Goal: Task Accomplishment & Management: Manage account settings

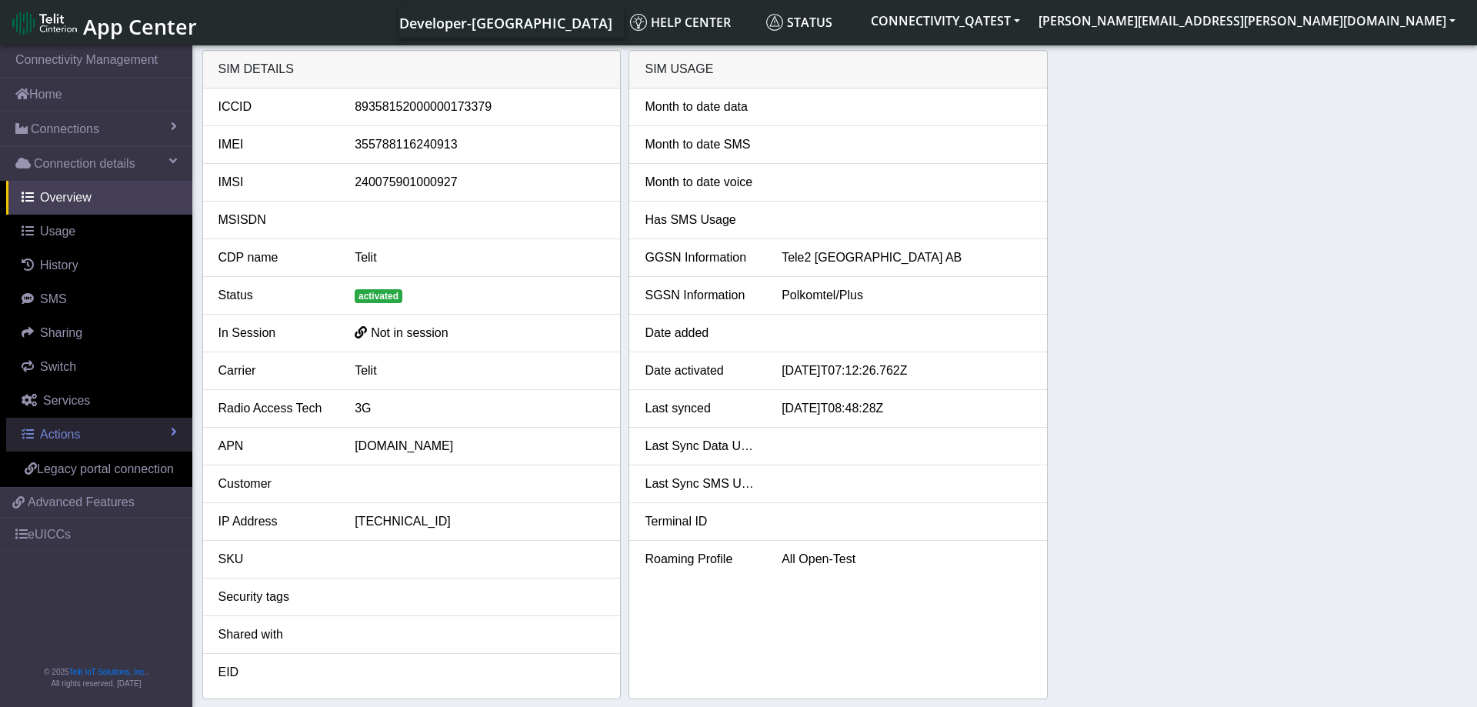
click at [122, 424] on link "Actions" at bounding box center [99, 435] width 186 height 34
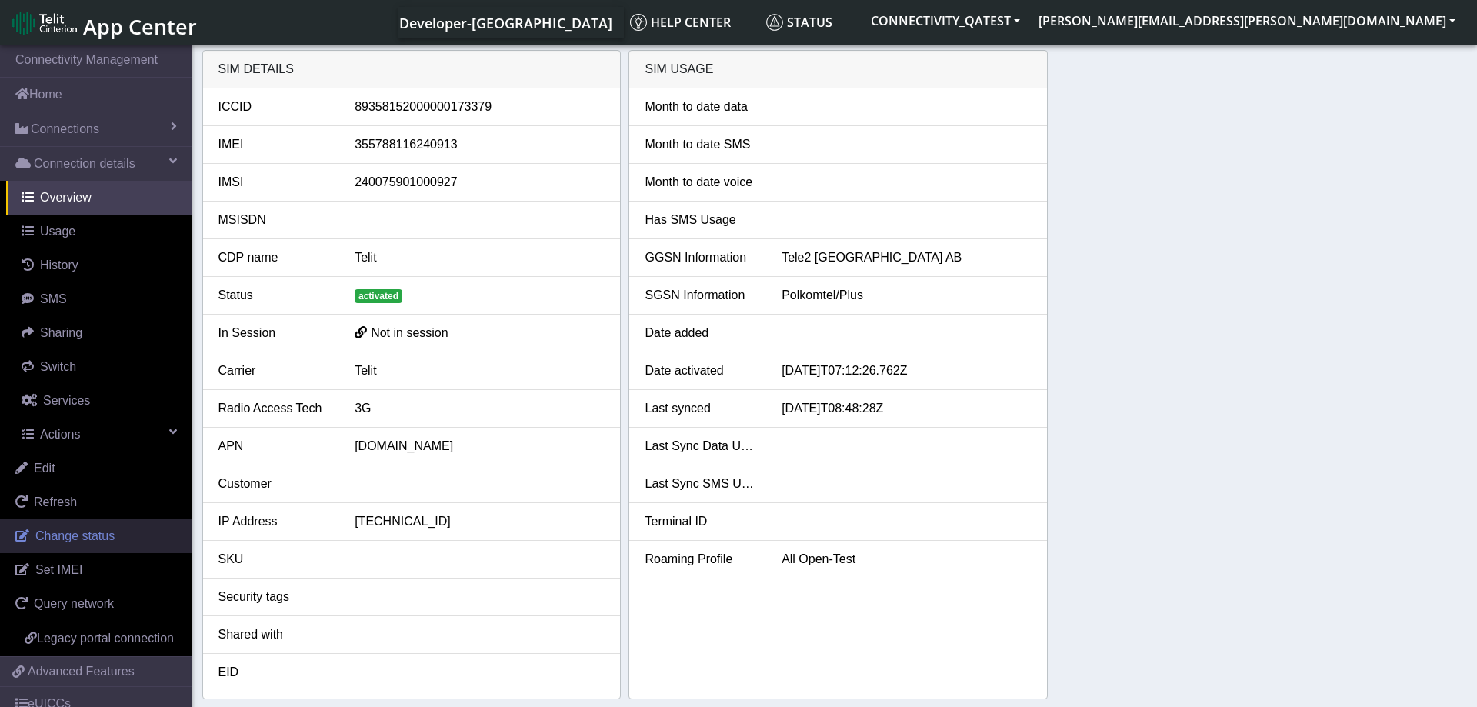
click at [102, 541] on span "Change status" at bounding box center [74, 535] width 79 height 13
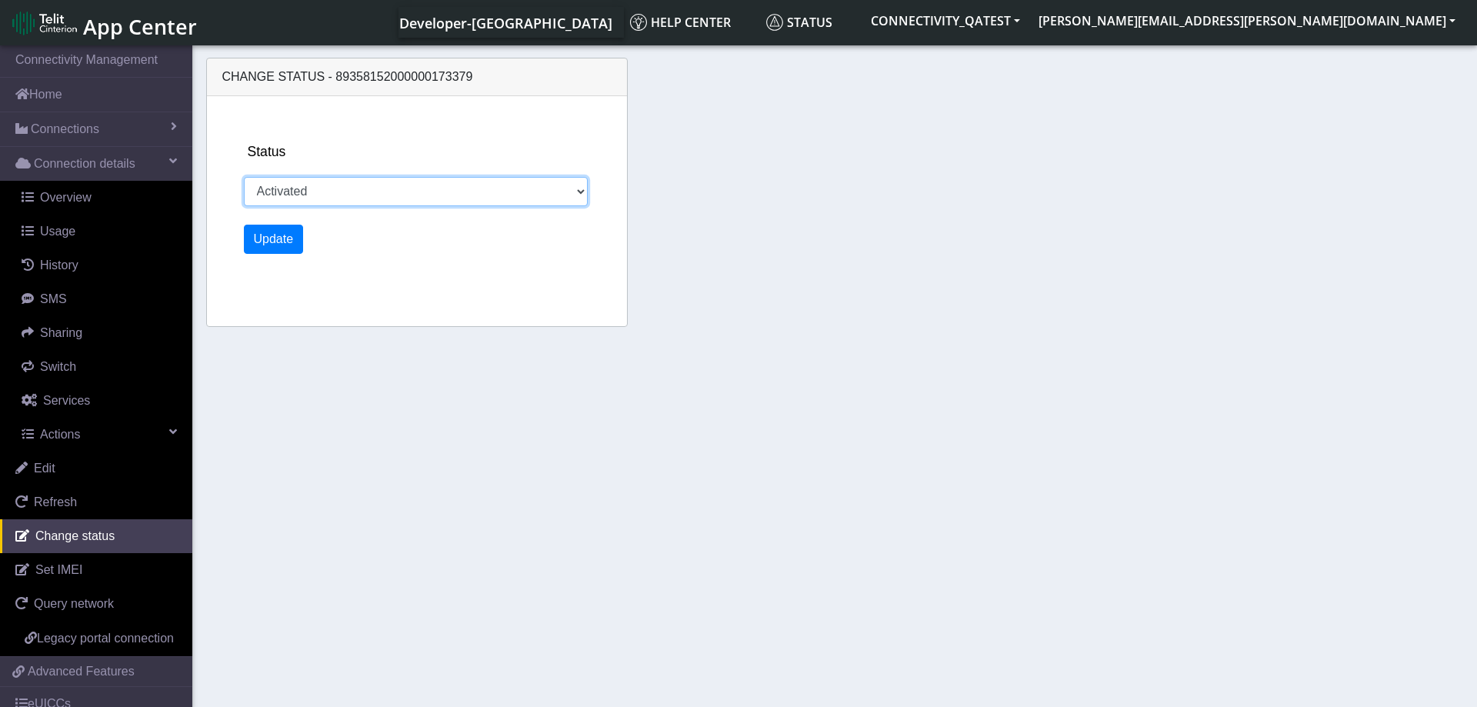
click at [244, 177] on select "Activated Deactivated Blocked" at bounding box center [416, 191] width 345 height 29
select select "blocked"
click option "Blocked" at bounding box center [0, 0] width 0 height 0
click at [279, 241] on button "Update" at bounding box center [274, 239] width 60 height 29
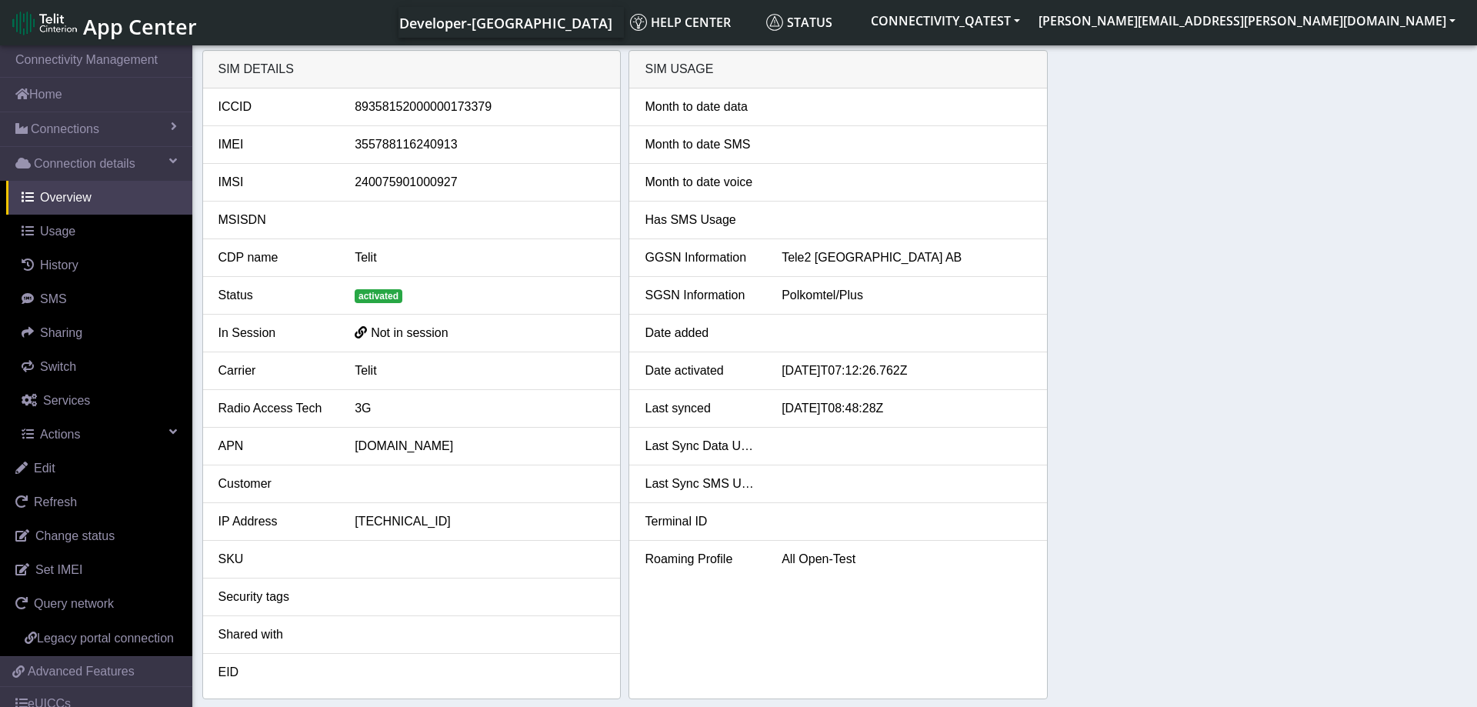
click at [1192, 357] on div "SIM details ICCID 89358152000000173379 IMEI 355788116240913 IMSI 24007590100092…" at bounding box center [834, 374] width 1265 height 649
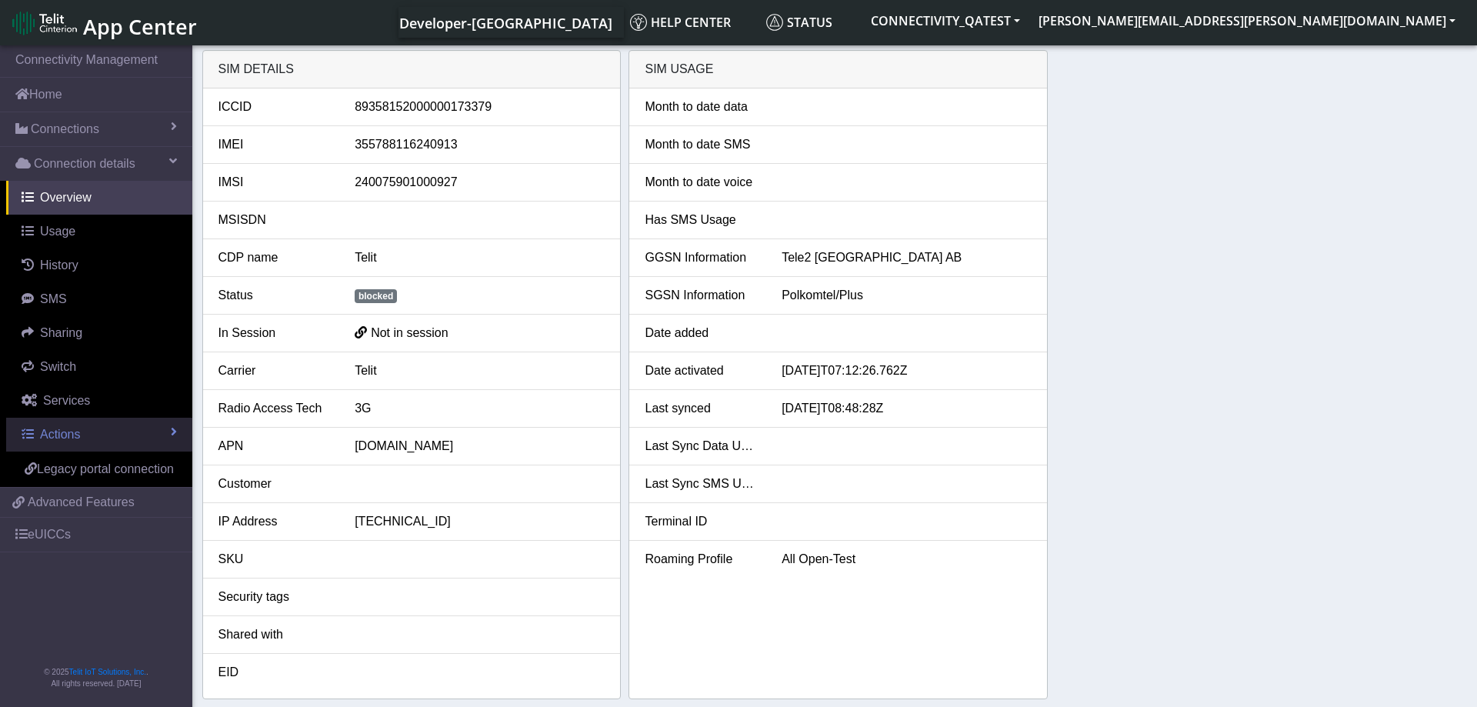
click at [110, 431] on link "Actions" at bounding box center [99, 435] width 186 height 34
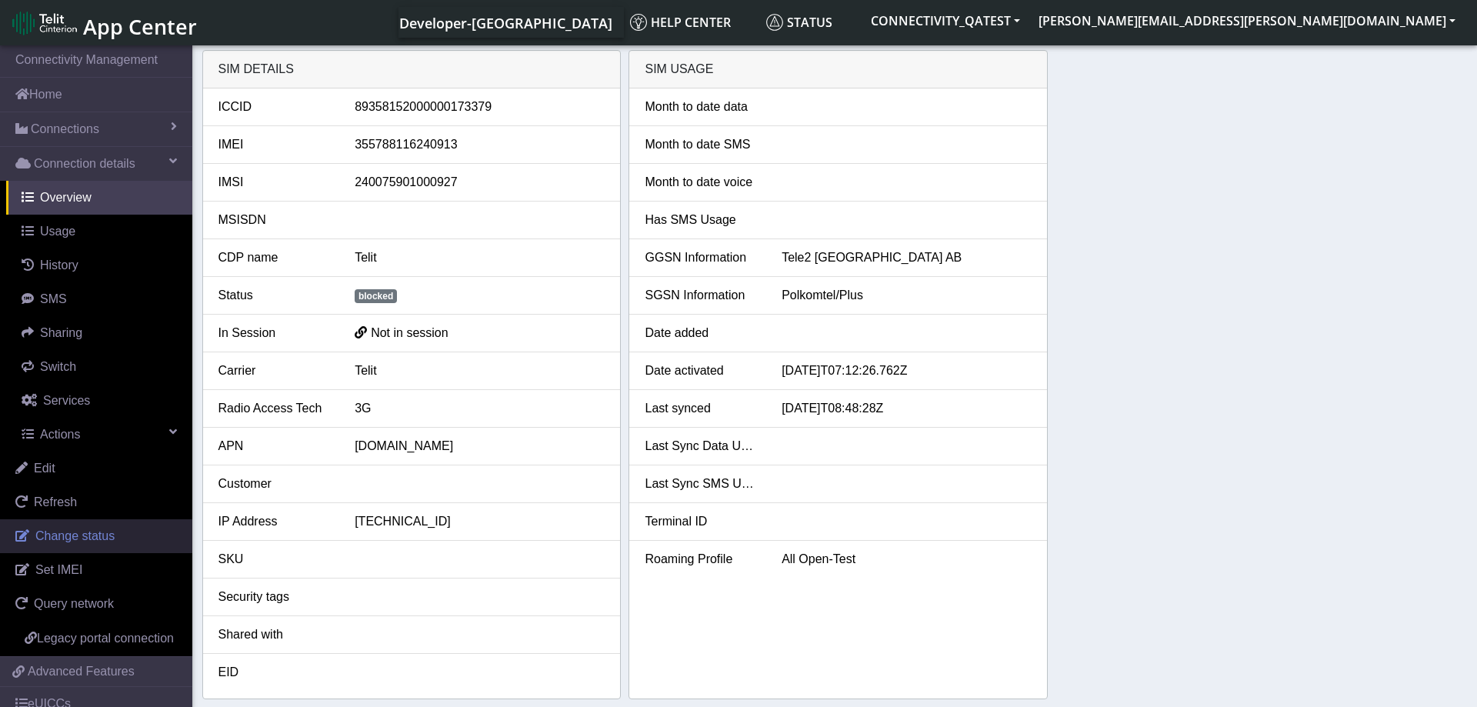
click at [114, 534] on link "Change status" at bounding box center [96, 536] width 192 height 34
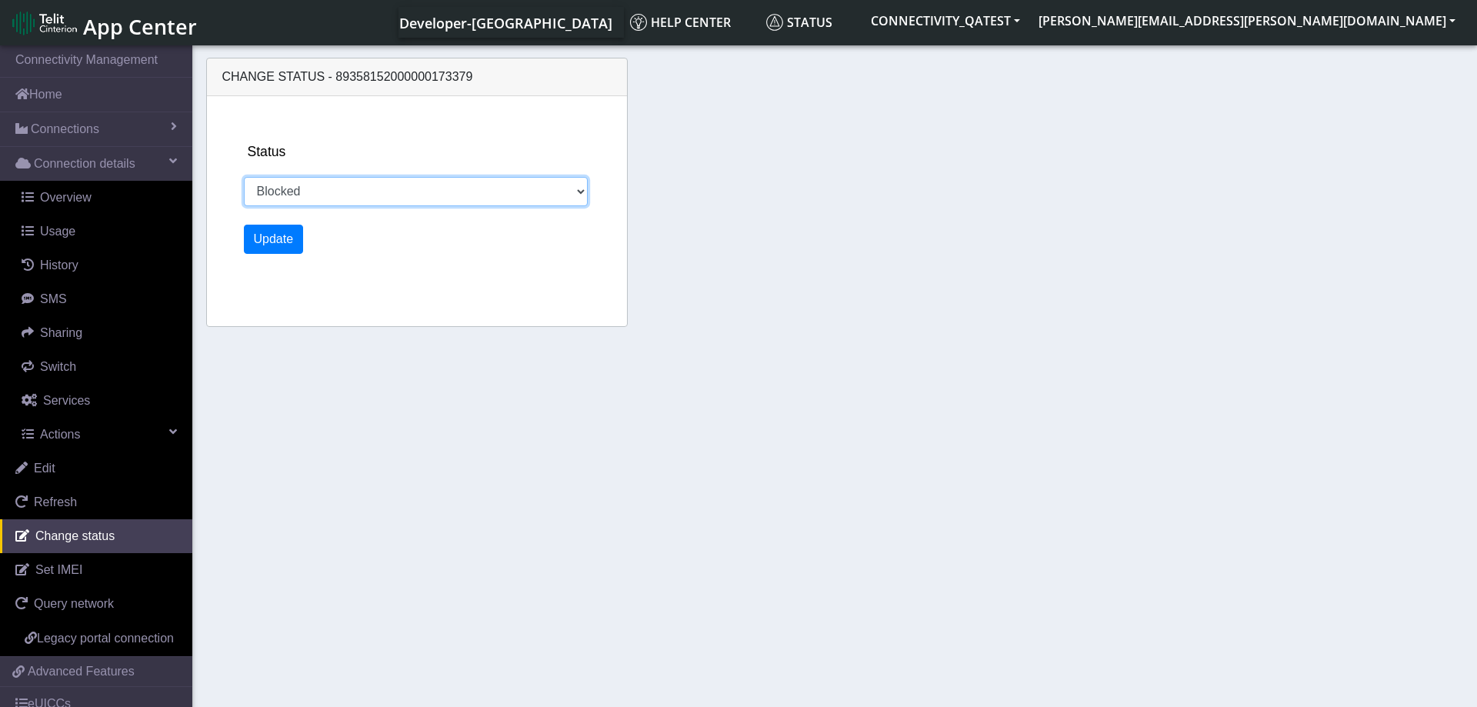
click at [244, 177] on select "Activated Deactivated Blocked" at bounding box center [416, 191] width 345 height 29
select select "activated"
click option "Activated" at bounding box center [0, 0] width 0 height 0
click at [280, 235] on button "Update" at bounding box center [274, 239] width 60 height 29
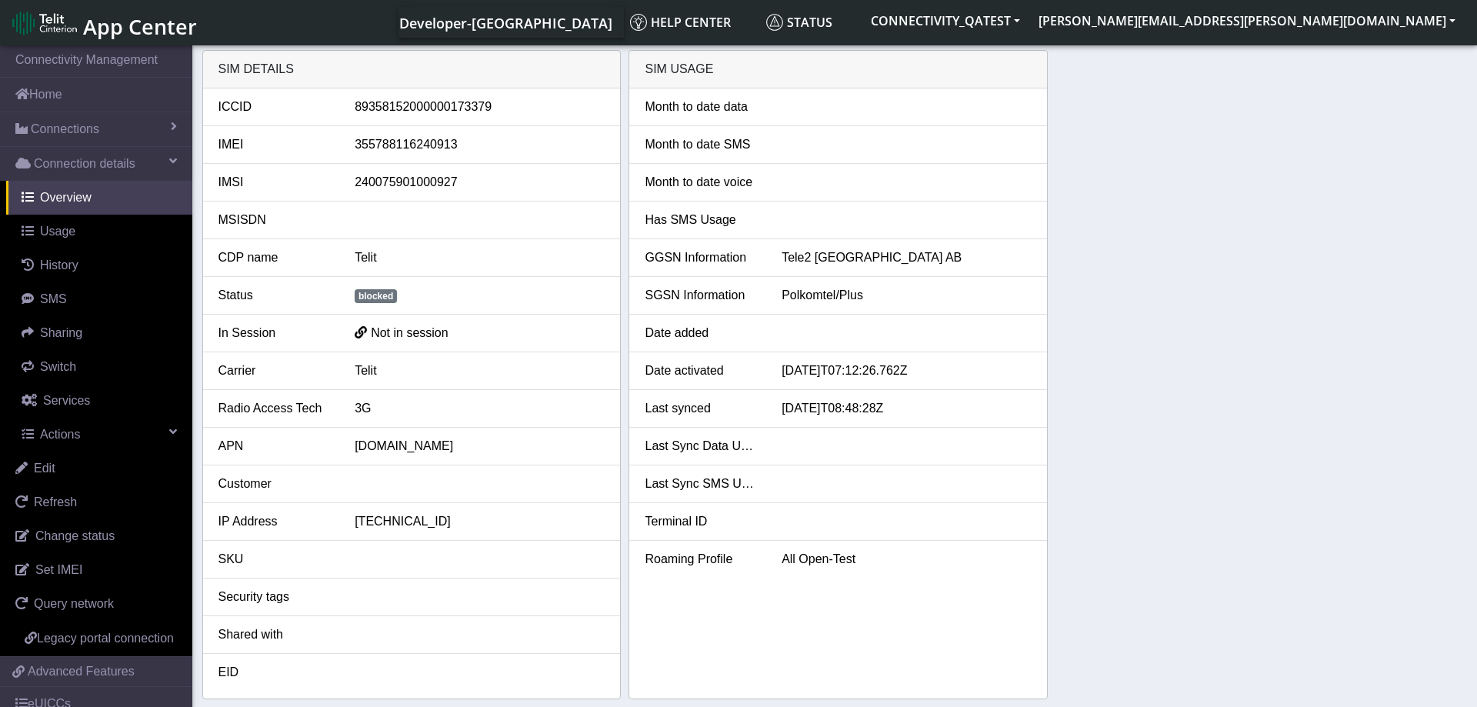
click at [1184, 344] on div "SIM details ICCID [TECHNICAL_ID] IMEI [TECHNICAL_ID] IMSI [TECHNICAL_ID] MSISDN…" at bounding box center [834, 374] width 1265 height 649
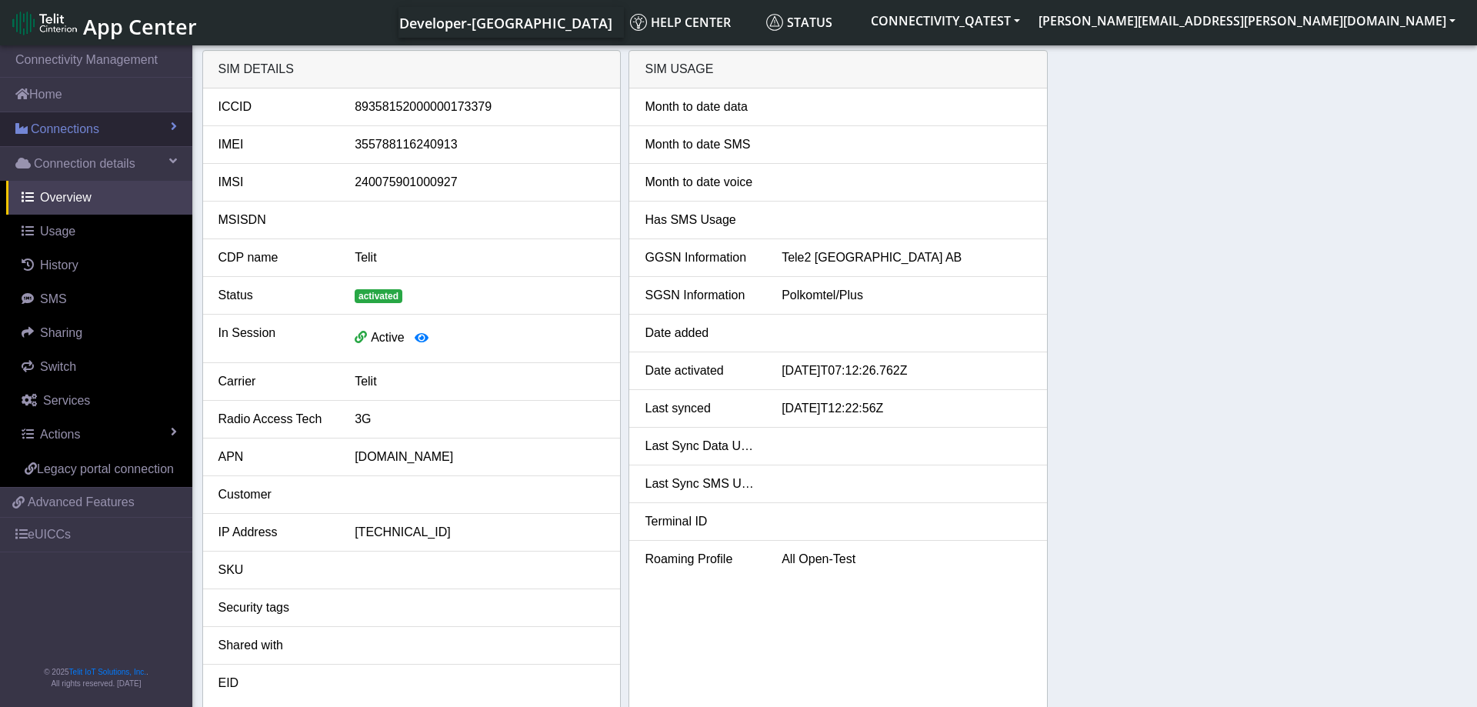
click at [88, 130] on span "Connections" at bounding box center [65, 129] width 68 height 18
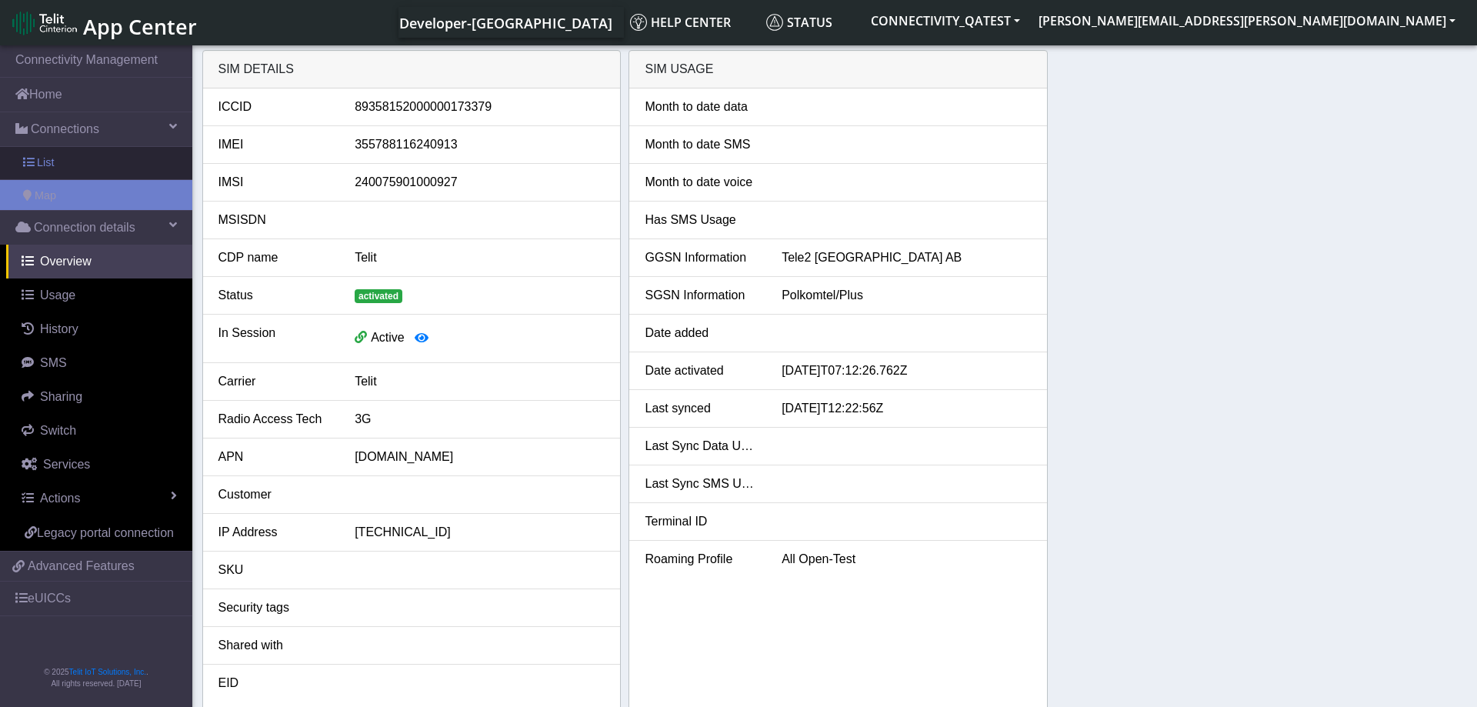
click at [81, 164] on link "List" at bounding box center [96, 163] width 192 height 32
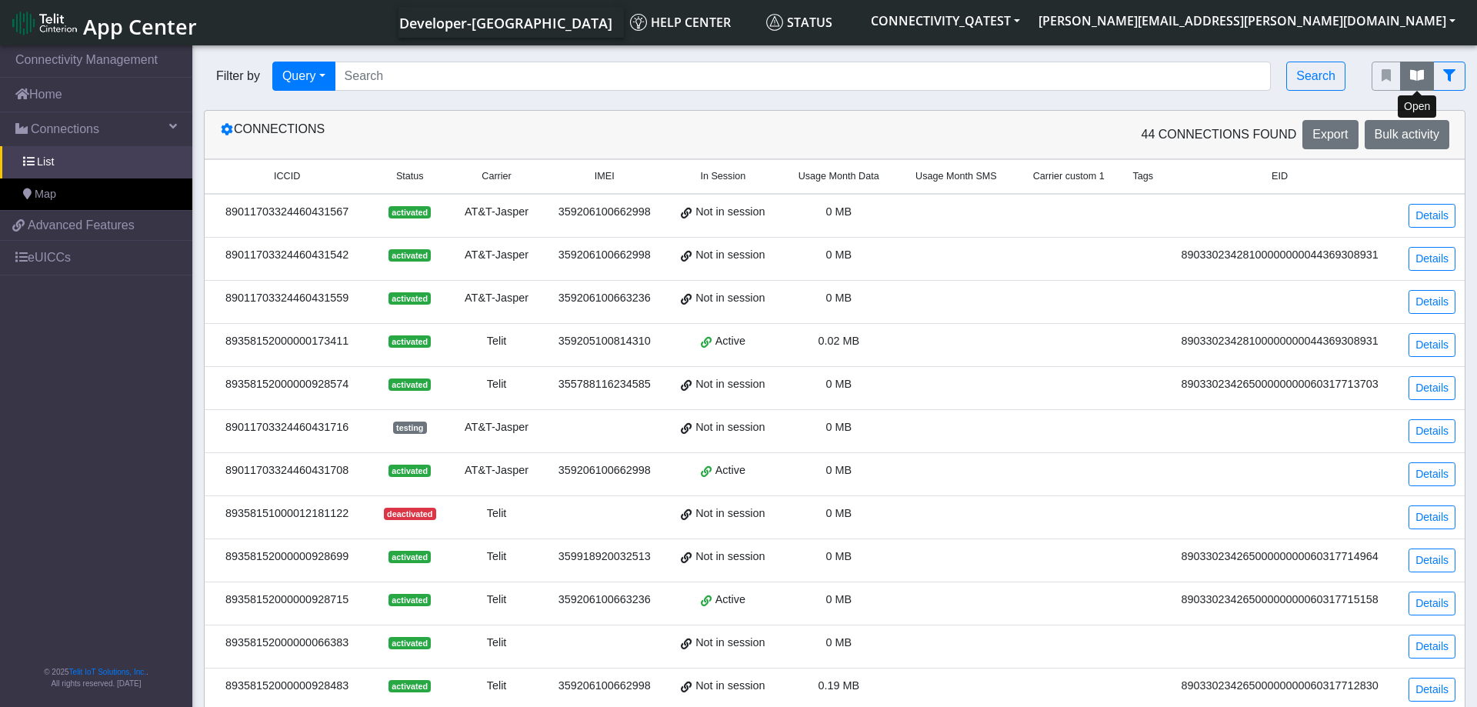
click at [1413, 72] on icon "fitlers menu" at bounding box center [1417, 75] width 14 height 12
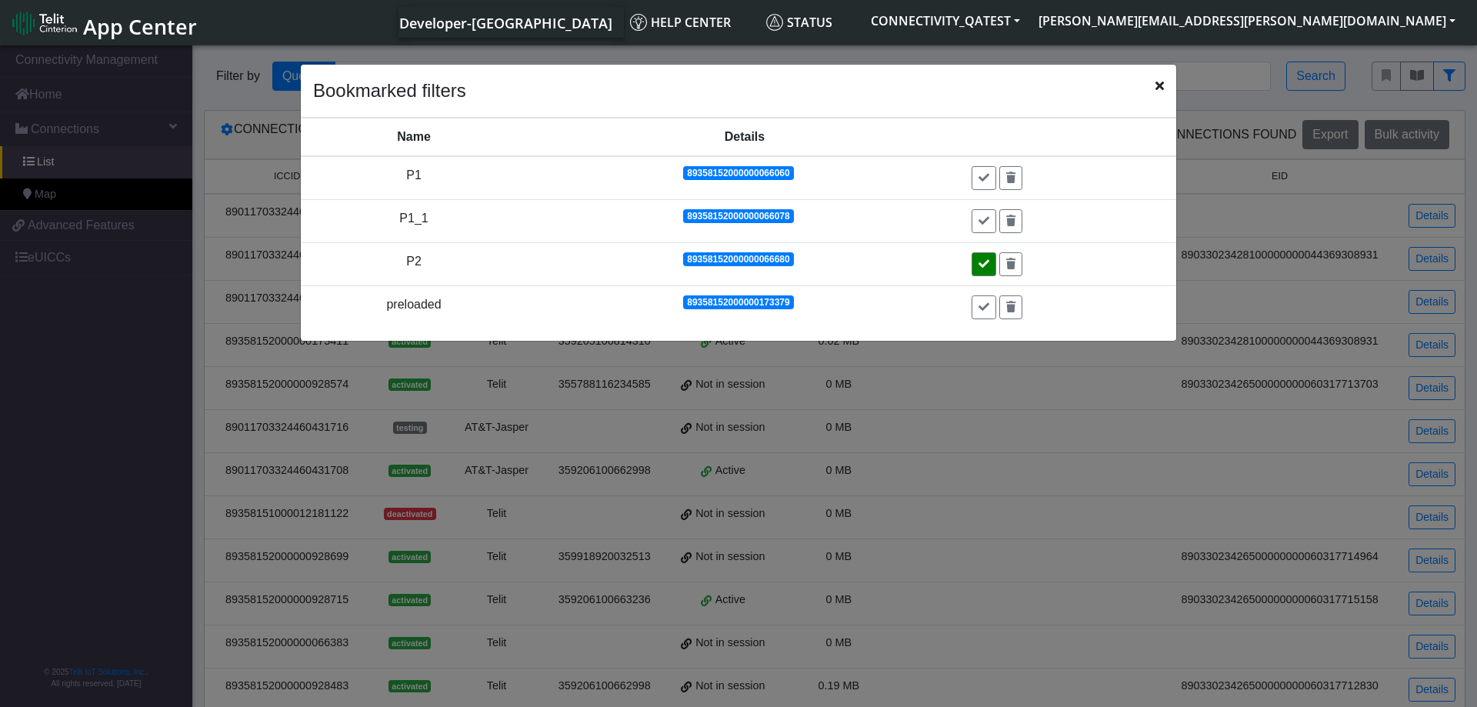
click at [989, 265] on icon at bounding box center [983, 263] width 11 height 11
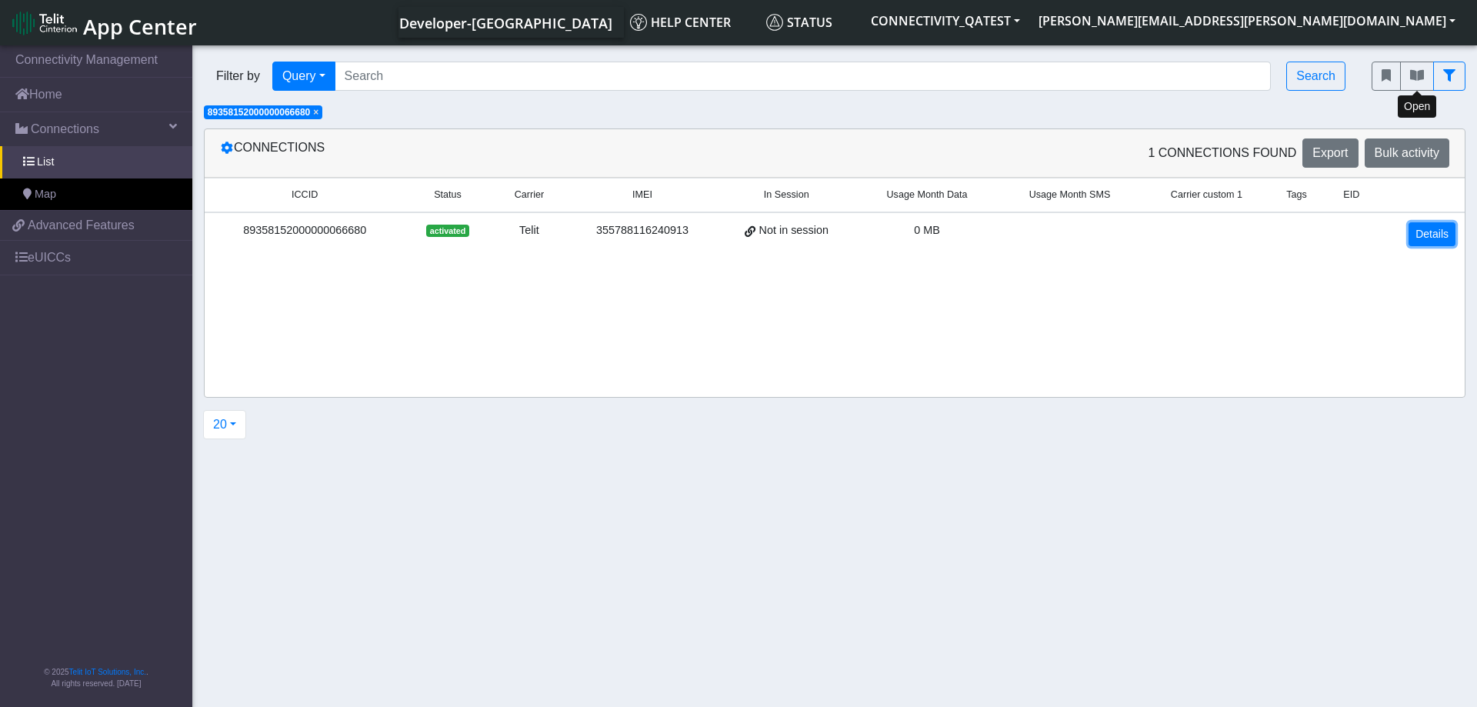
click at [1450, 238] on link "Details" at bounding box center [1431, 234] width 47 height 24
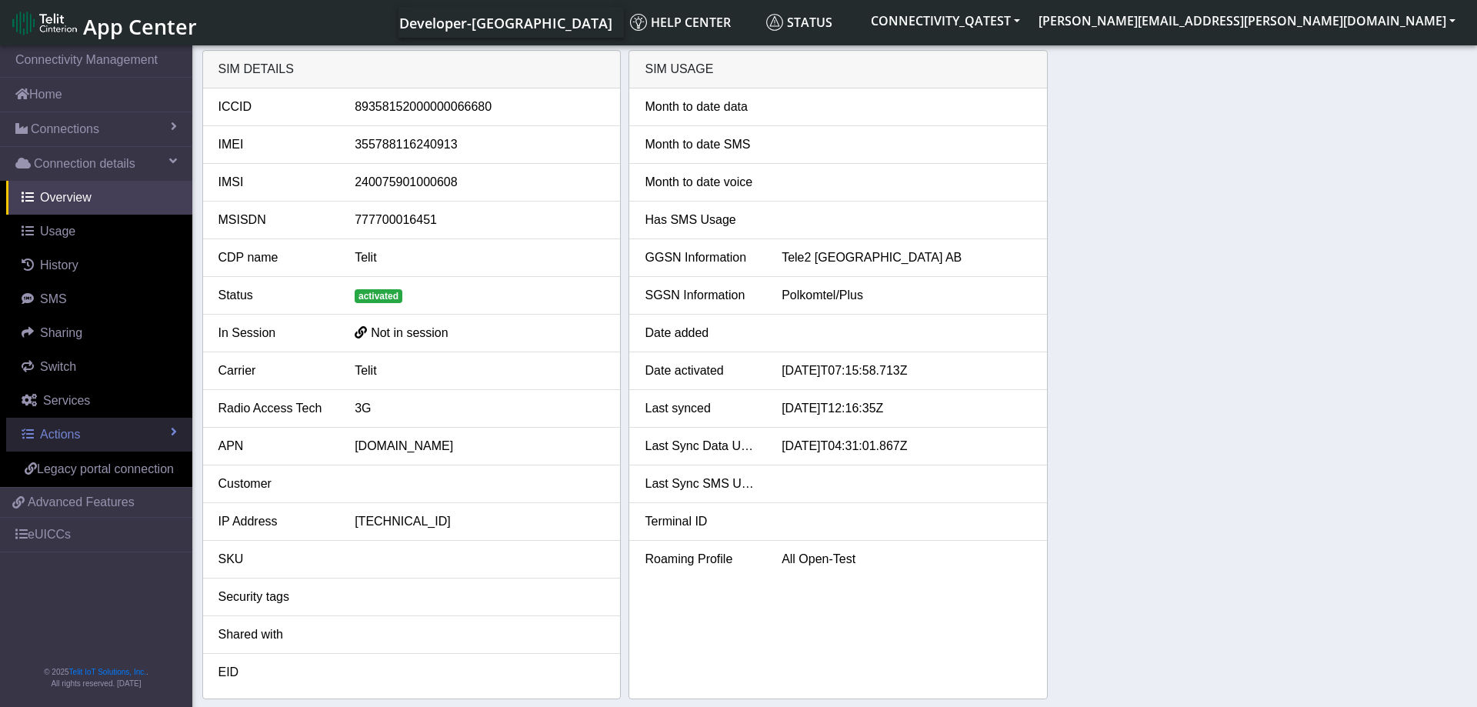
click at [122, 434] on link "Actions" at bounding box center [99, 435] width 186 height 34
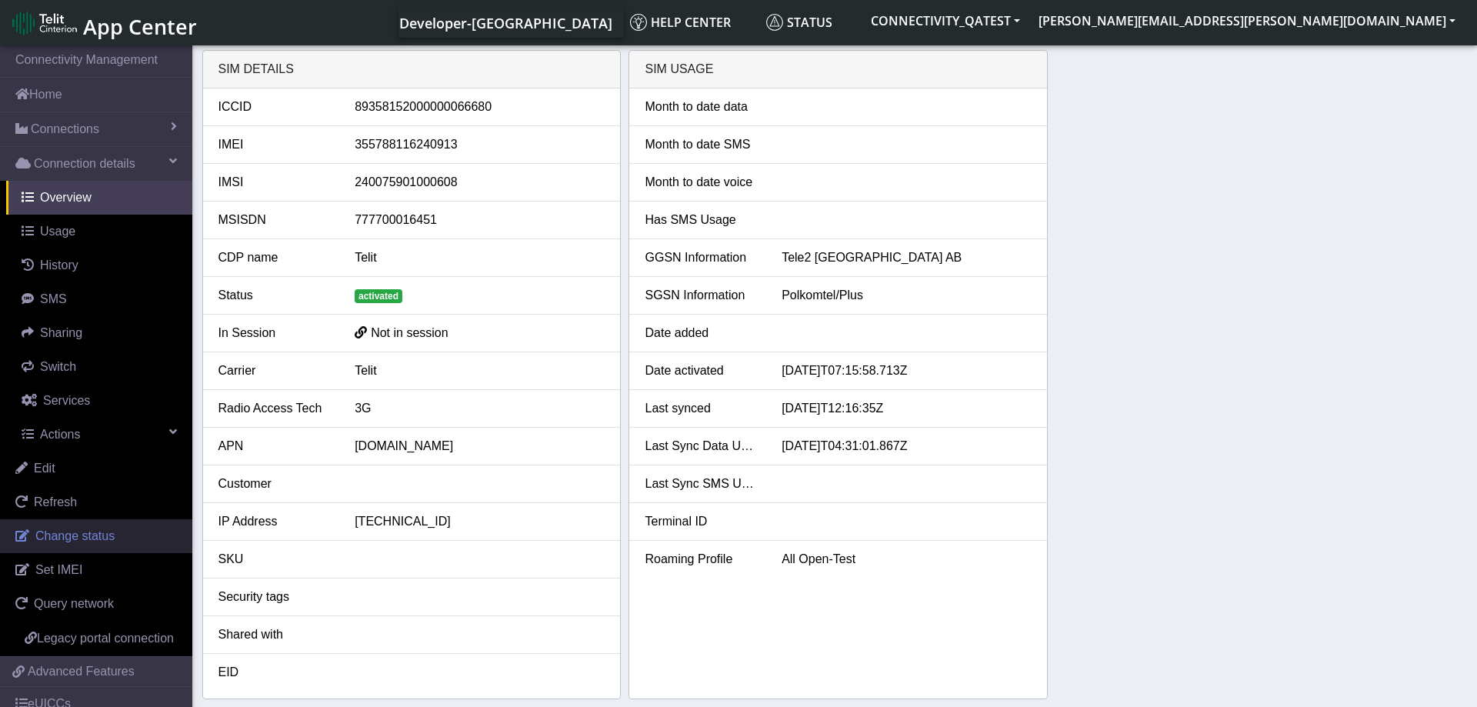
click at [97, 533] on span "Change status" at bounding box center [74, 535] width 79 height 13
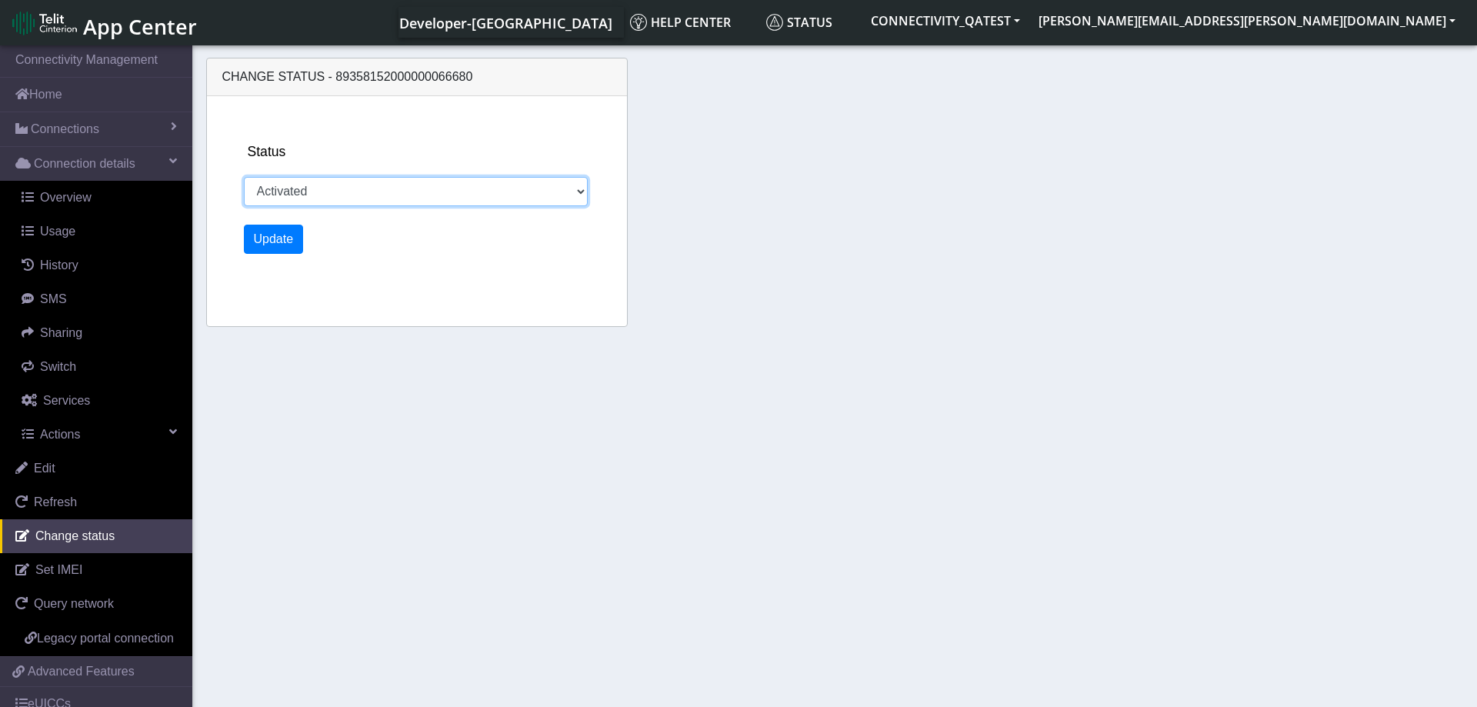
click at [244, 177] on select "Activated Deactivated Blocked" at bounding box center [416, 191] width 345 height 29
select select "blocked"
click option "Blocked" at bounding box center [0, 0] width 0 height 0
click at [285, 244] on button "Update" at bounding box center [274, 239] width 60 height 29
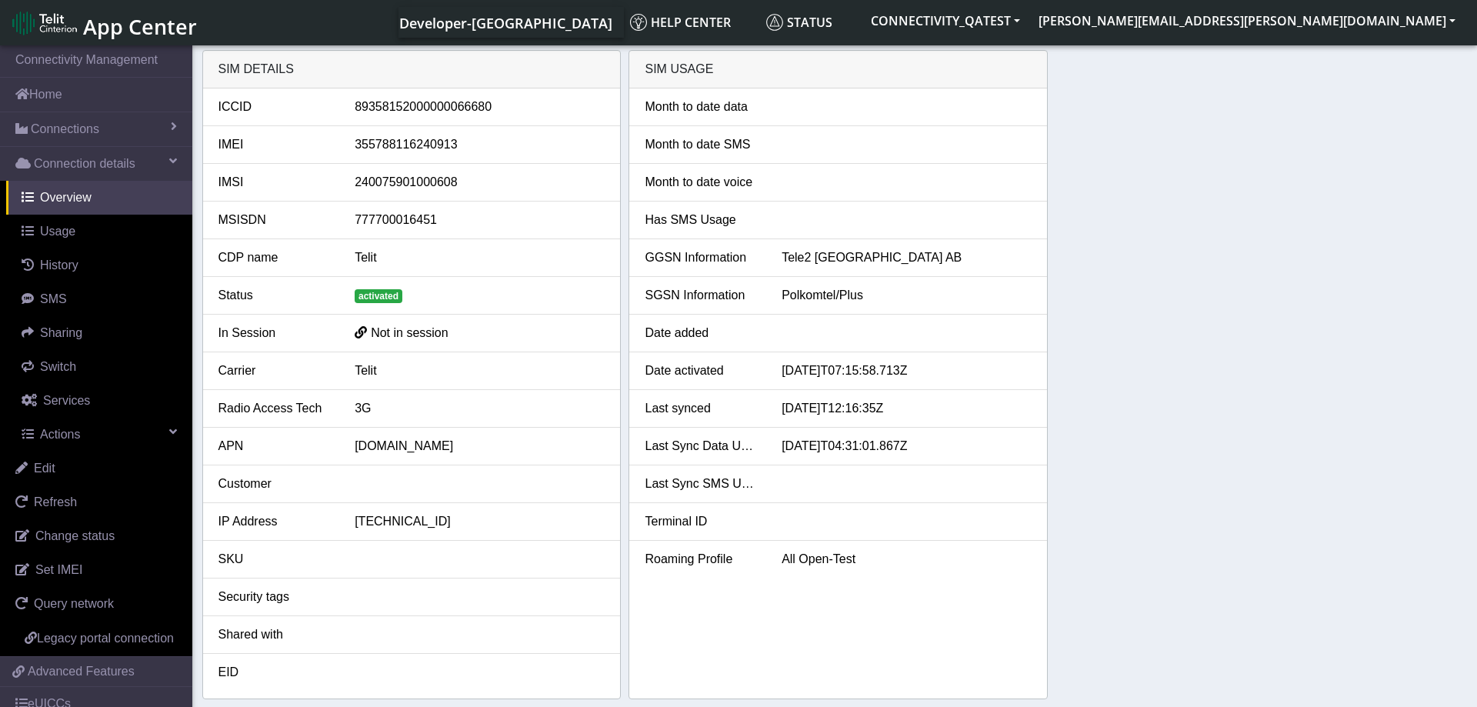
click at [1278, 381] on div "SIM details ICCID 89358152000000066680 IMEI 355788116240913 IMSI 24007590100060…" at bounding box center [834, 374] width 1265 height 649
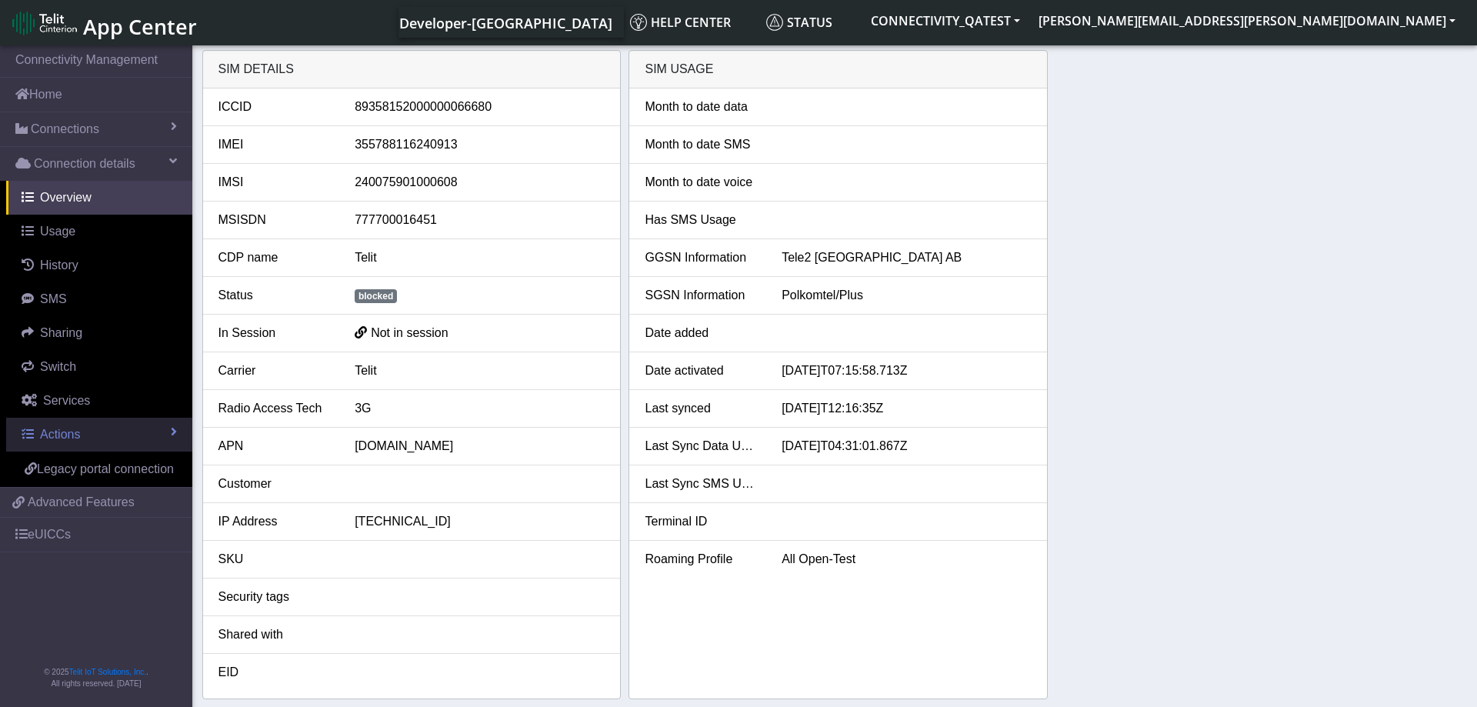
click at [138, 440] on link "Actions" at bounding box center [99, 435] width 186 height 34
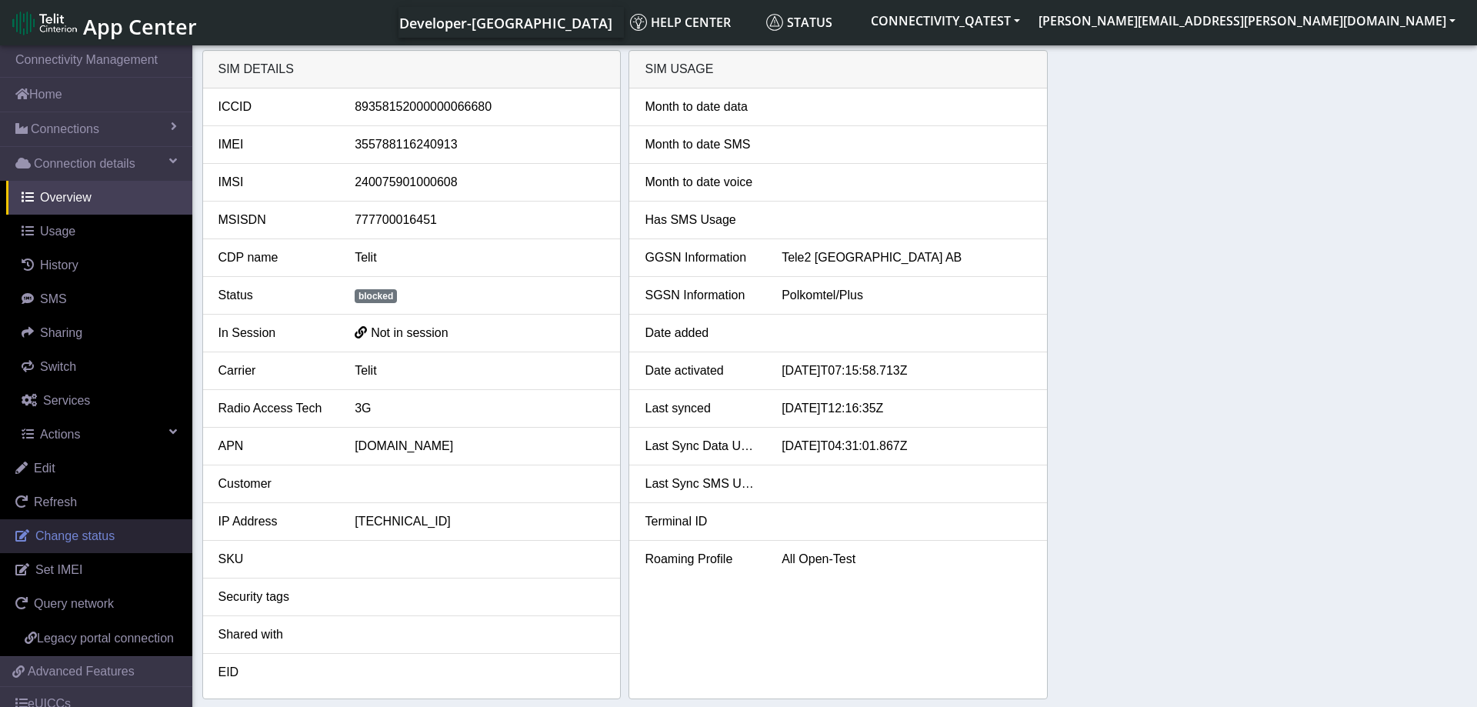
click at [75, 541] on span "Change status" at bounding box center [74, 535] width 79 height 13
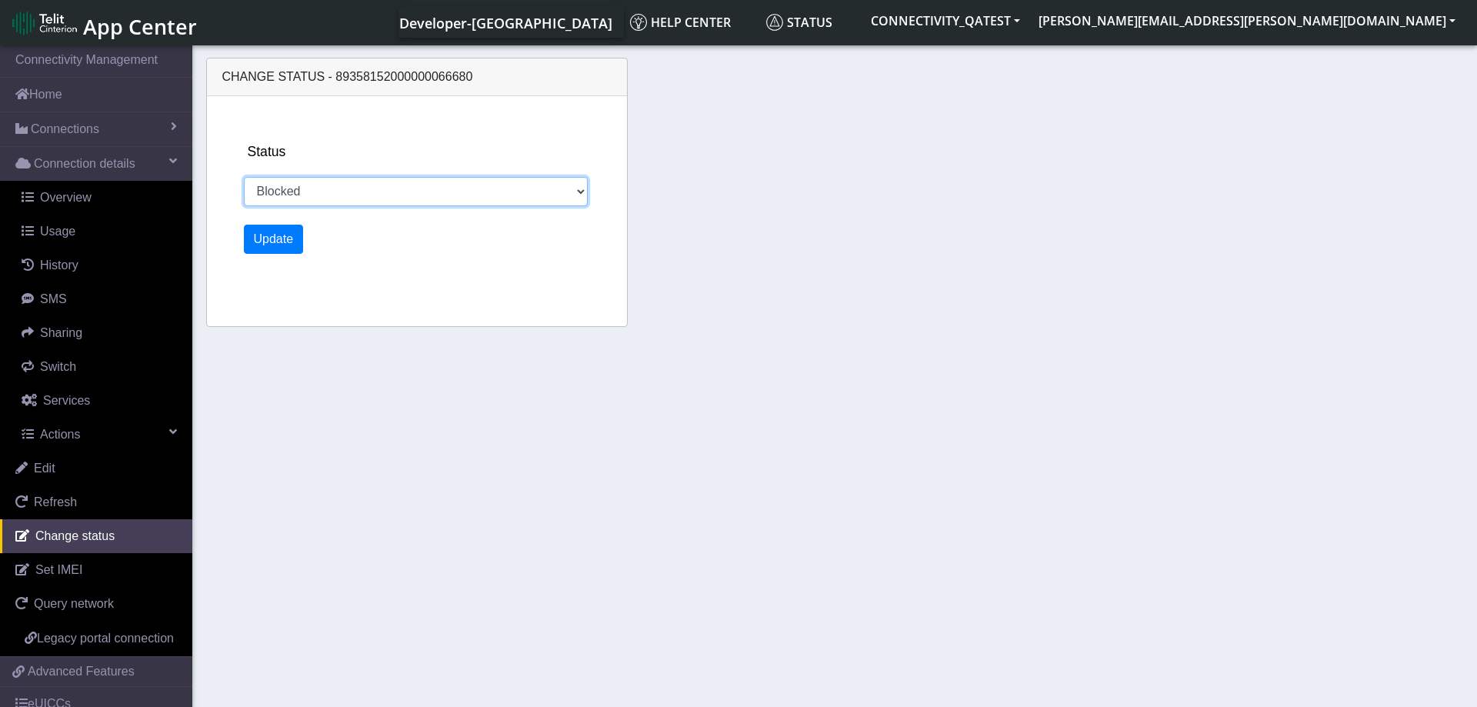
click at [244, 177] on select "Activated Deactivated Blocked" at bounding box center [416, 191] width 345 height 29
select select "activated"
click option "Activated" at bounding box center [0, 0] width 0 height 0
click at [279, 244] on button "Update" at bounding box center [274, 239] width 60 height 29
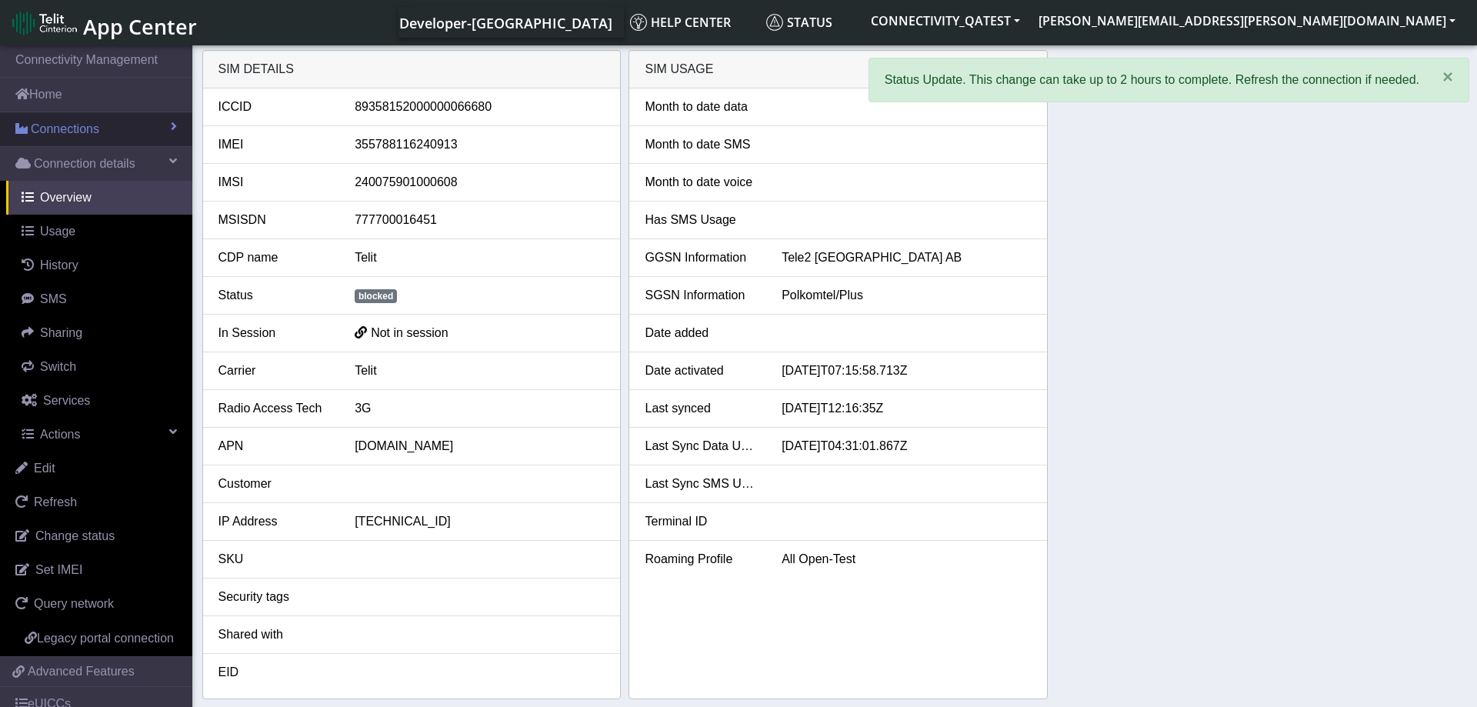
click at [101, 118] on link "Connections" at bounding box center [96, 129] width 192 height 34
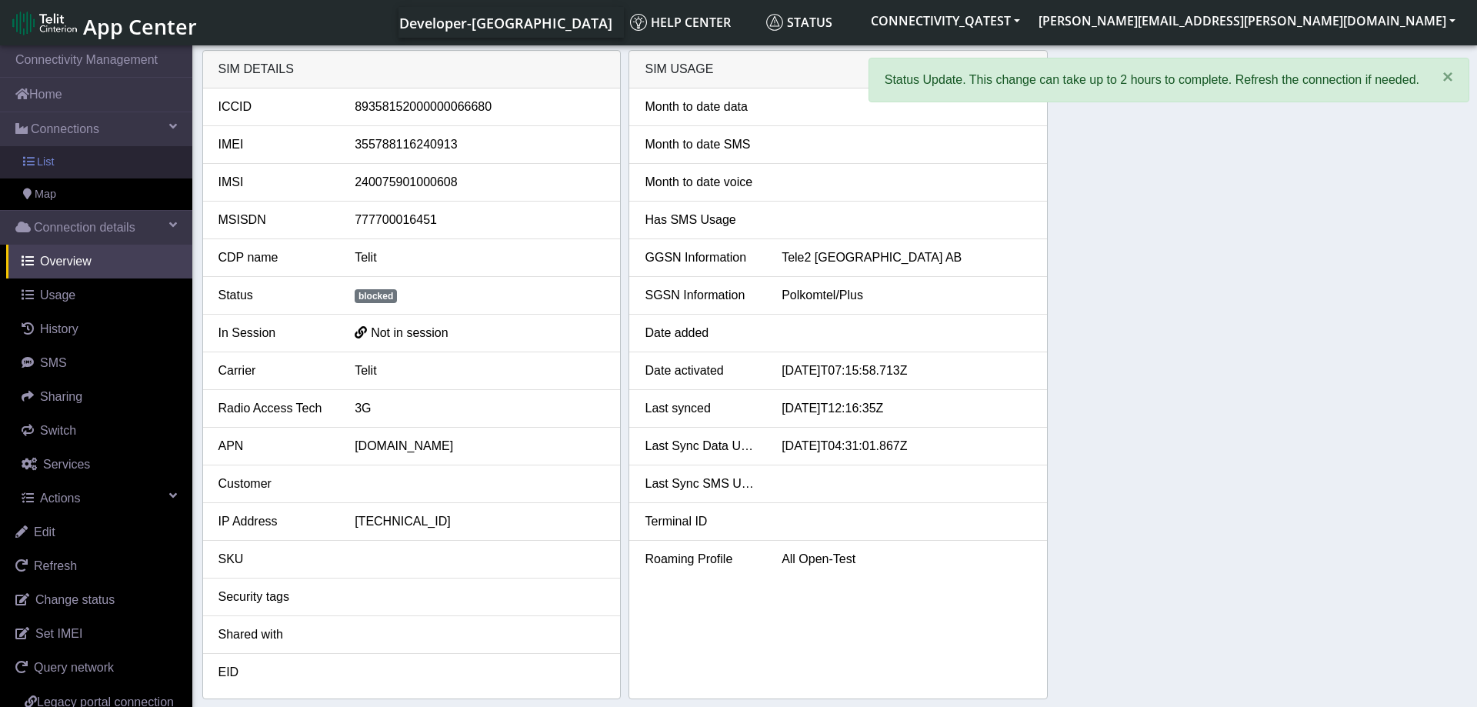
click at [76, 155] on link "List" at bounding box center [96, 162] width 192 height 32
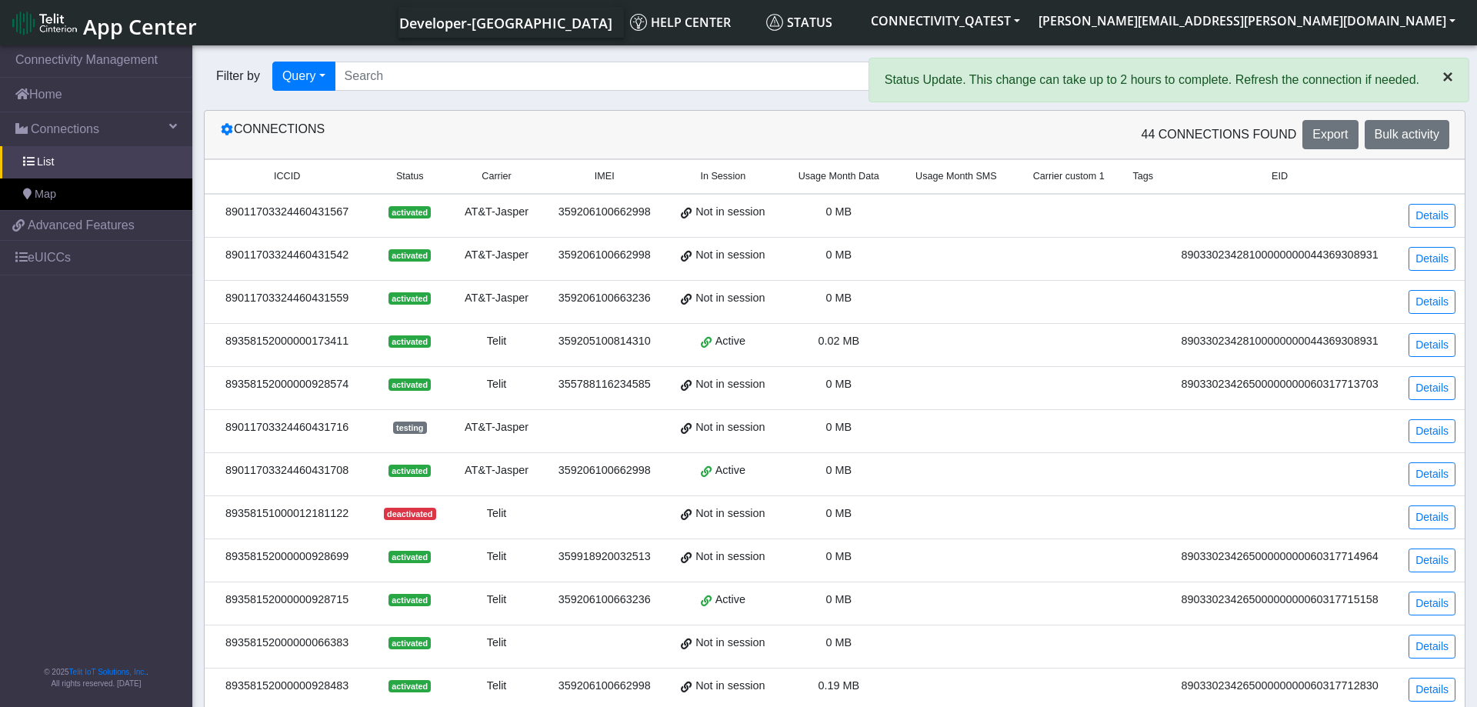
click at [1447, 73] on span "×" at bounding box center [1447, 76] width 11 height 21
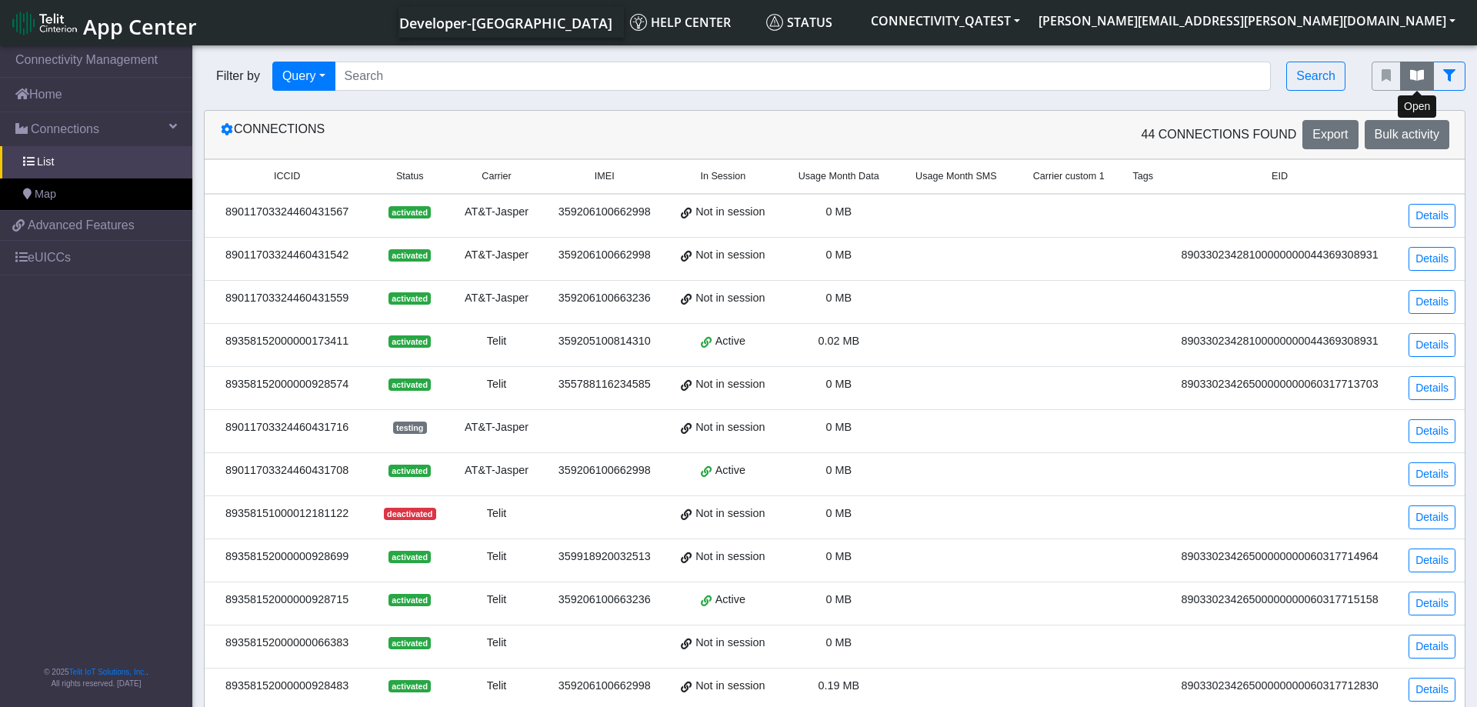
click at [1417, 76] on icon "fitlers menu" at bounding box center [1417, 75] width 14 height 12
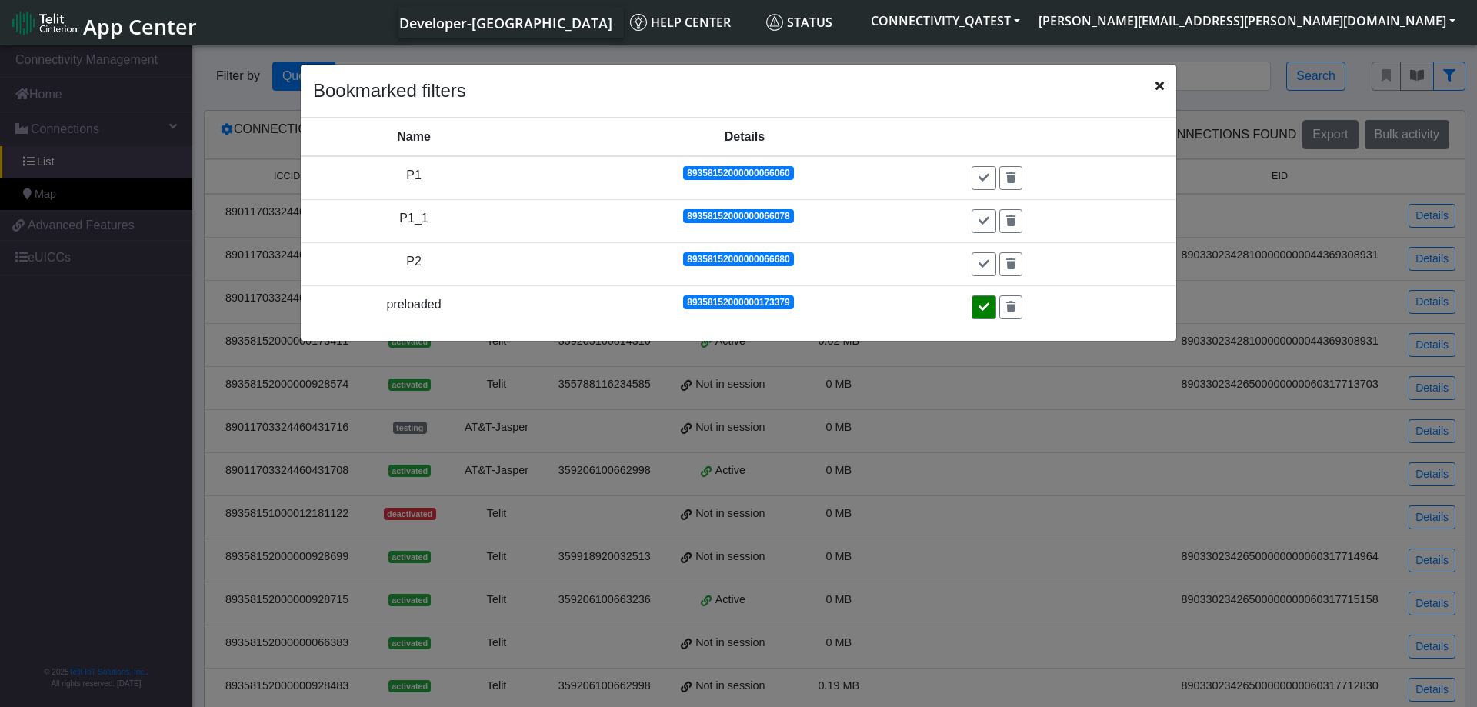
click at [987, 305] on icon at bounding box center [983, 306] width 11 height 11
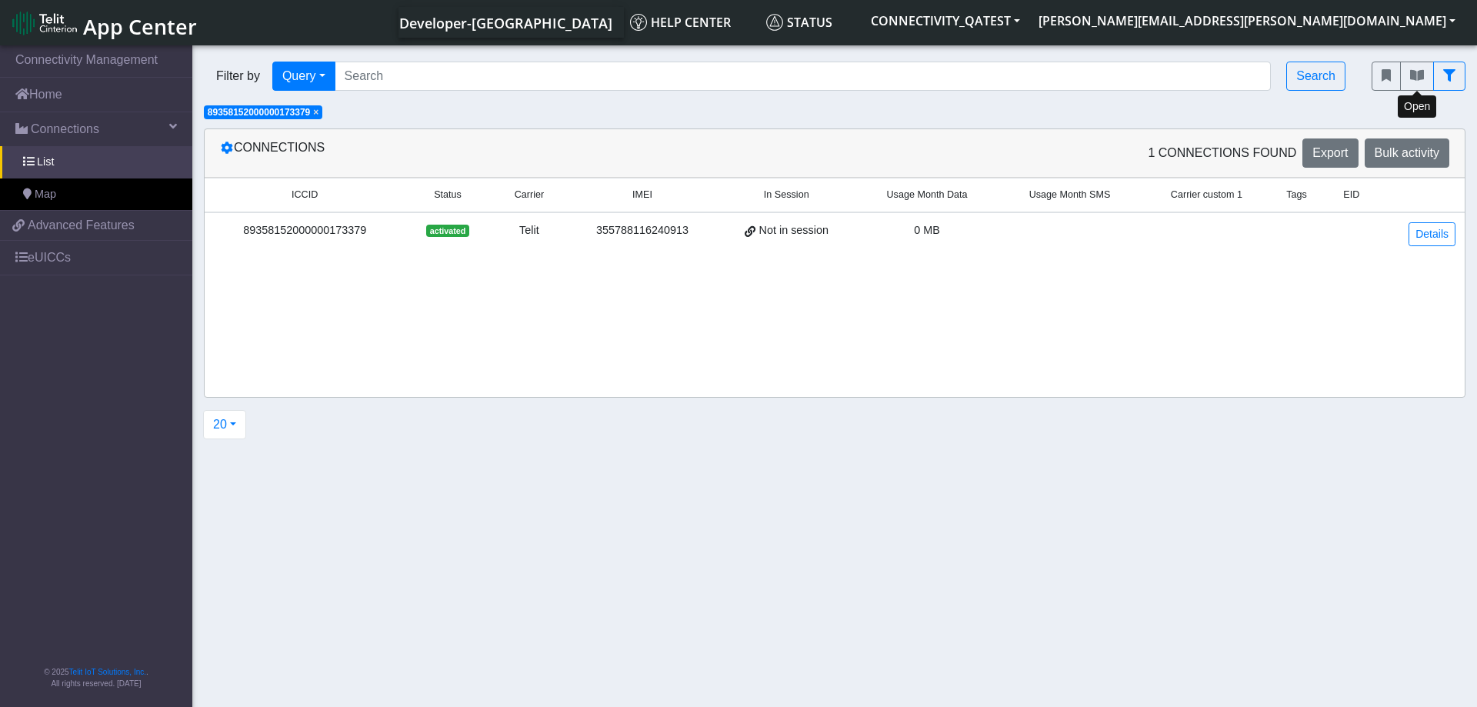
click at [1466, 228] on div "Connections 1 Connections found Export Bulk activity ICCID Status Carrier IMEI …" at bounding box center [834, 262] width 1284 height 269
click at [1439, 232] on link "Details" at bounding box center [1431, 234] width 47 height 24
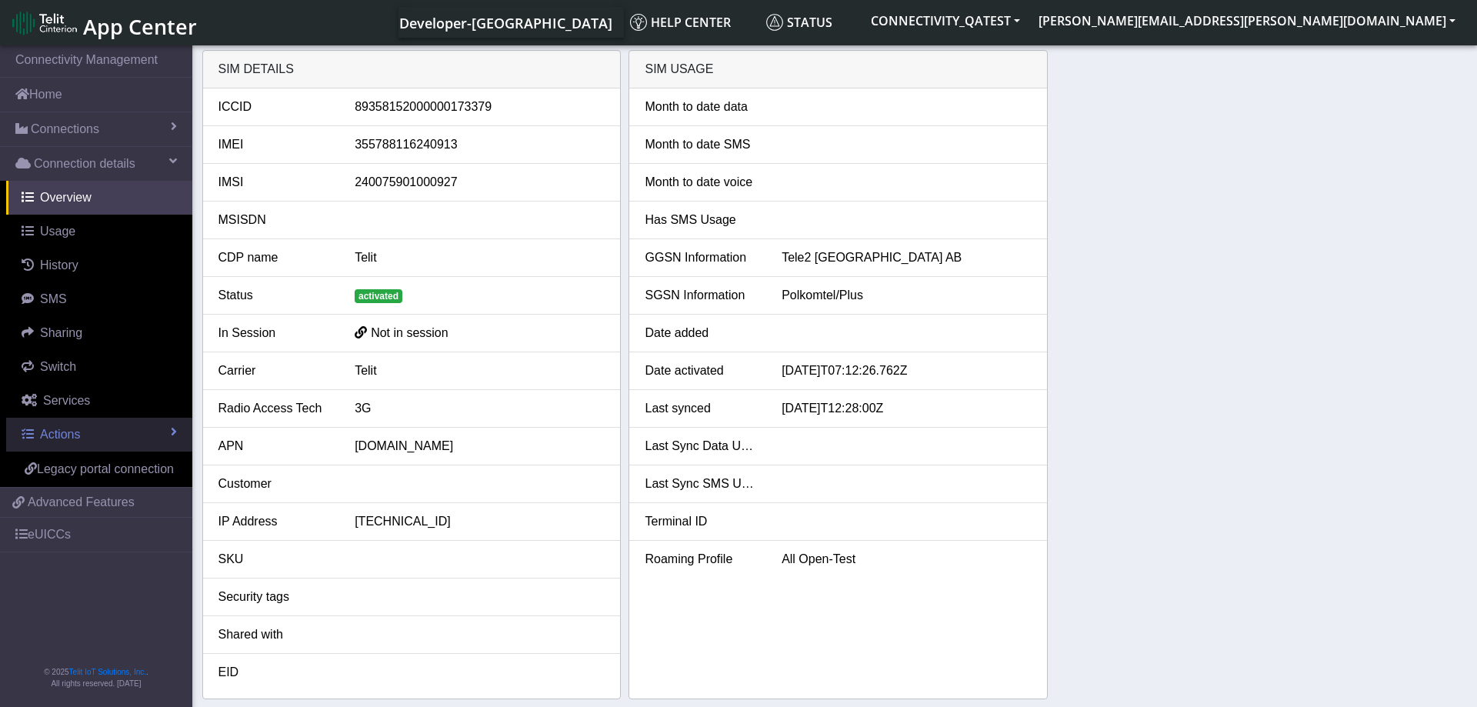
click at [88, 429] on link "Actions" at bounding box center [99, 435] width 186 height 34
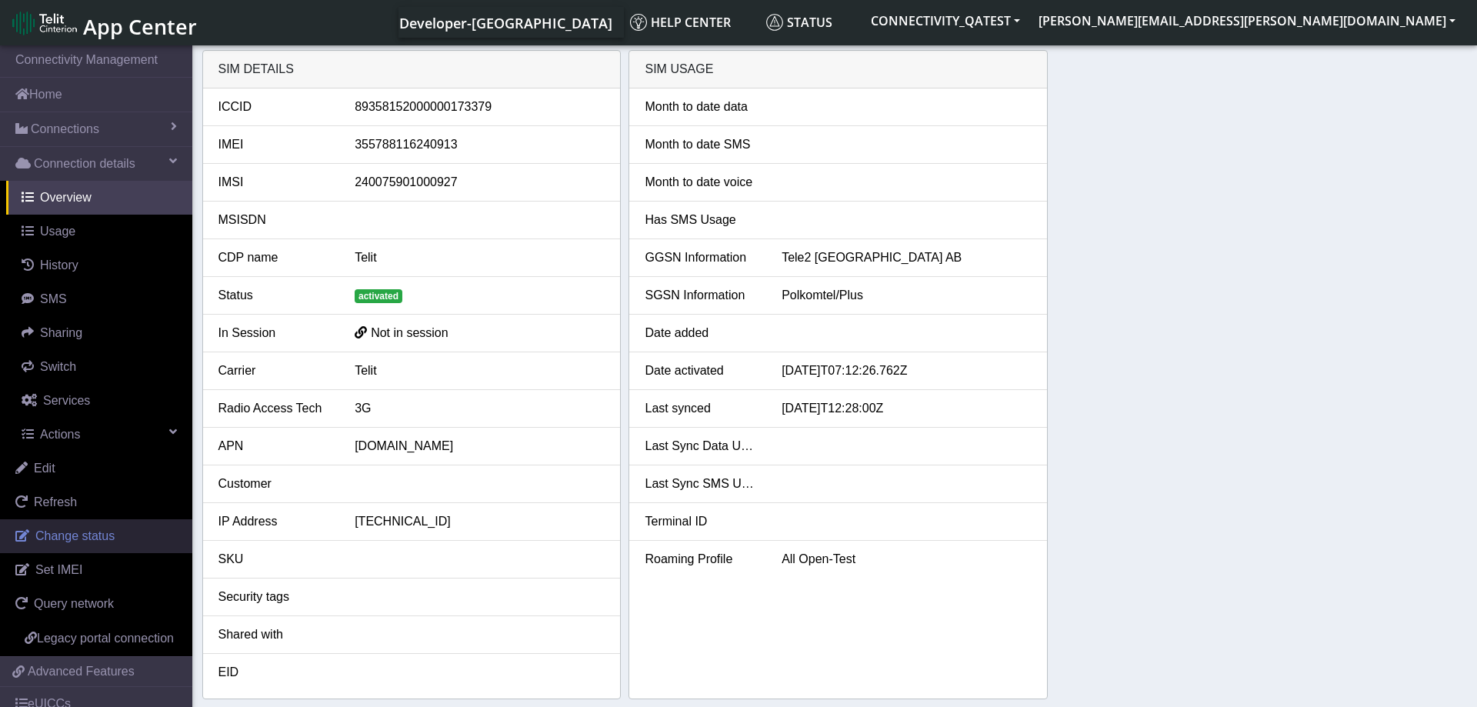
click at [98, 538] on span "Change status" at bounding box center [74, 535] width 79 height 13
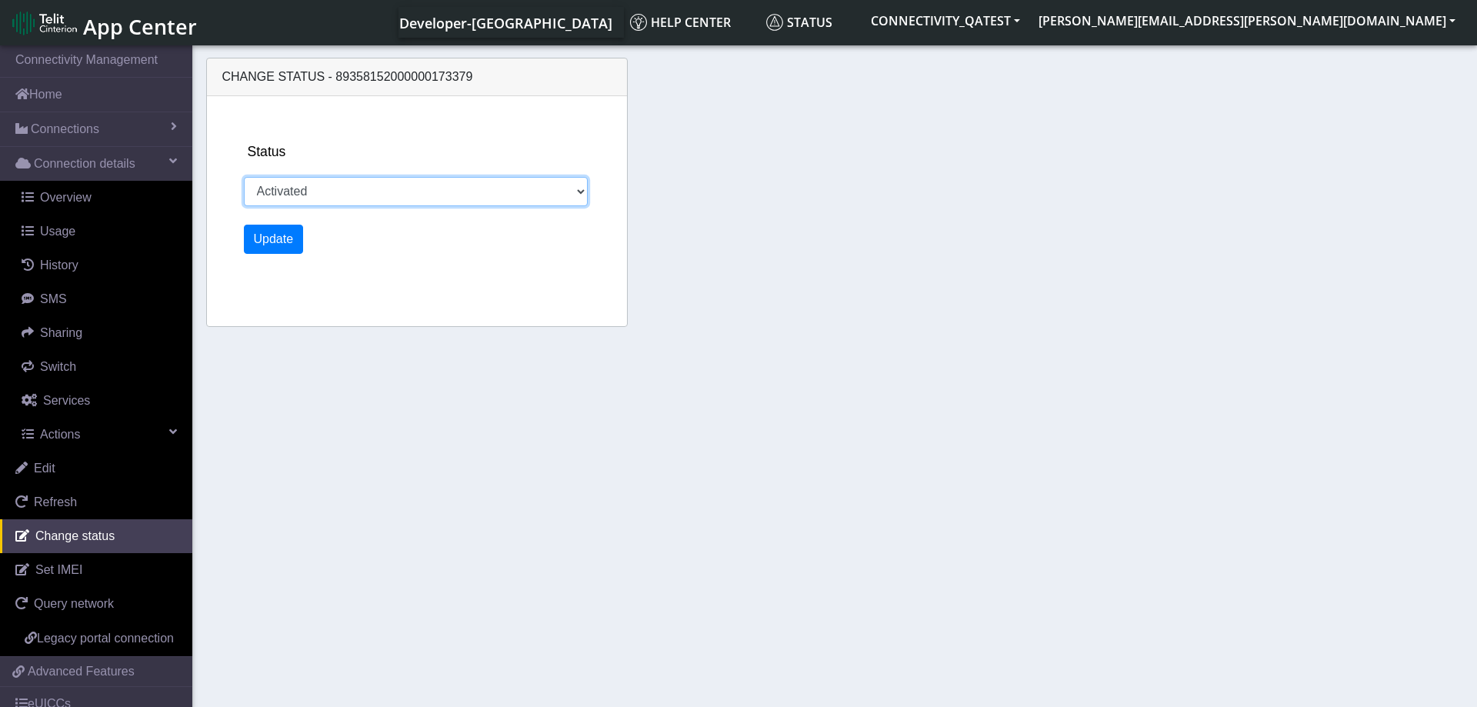
click at [244, 177] on select "Activated Deactivated Blocked" at bounding box center [416, 191] width 345 height 29
select select "blocked"
click option "Blocked" at bounding box center [0, 0] width 0 height 0
click at [286, 249] on button "Update" at bounding box center [274, 239] width 60 height 29
